Goal: Find specific page/section: Find specific page/section

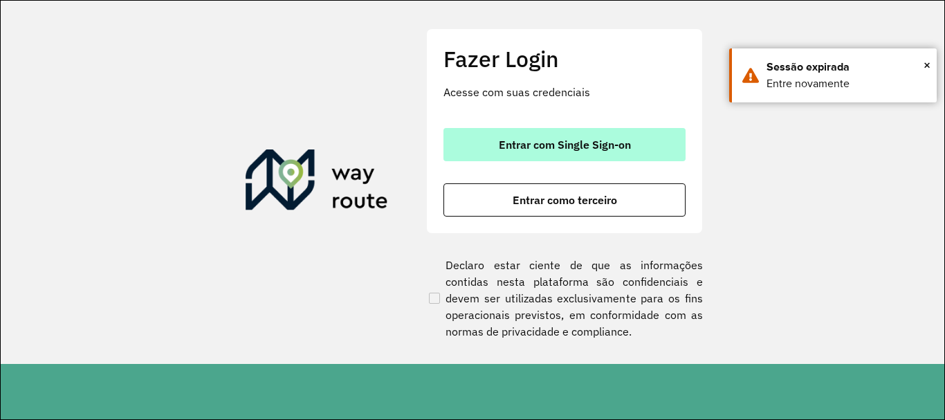
click at [517, 157] on button "Entrar com Single Sign-on" at bounding box center [564, 144] width 242 height 33
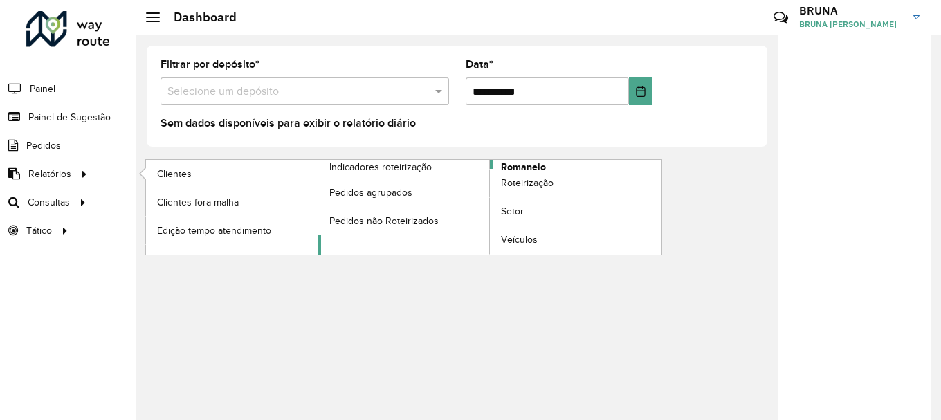
click at [558, 161] on link "Romaneio" at bounding box center [490, 207] width 344 height 95
